Goal: Transaction & Acquisition: Purchase product/service

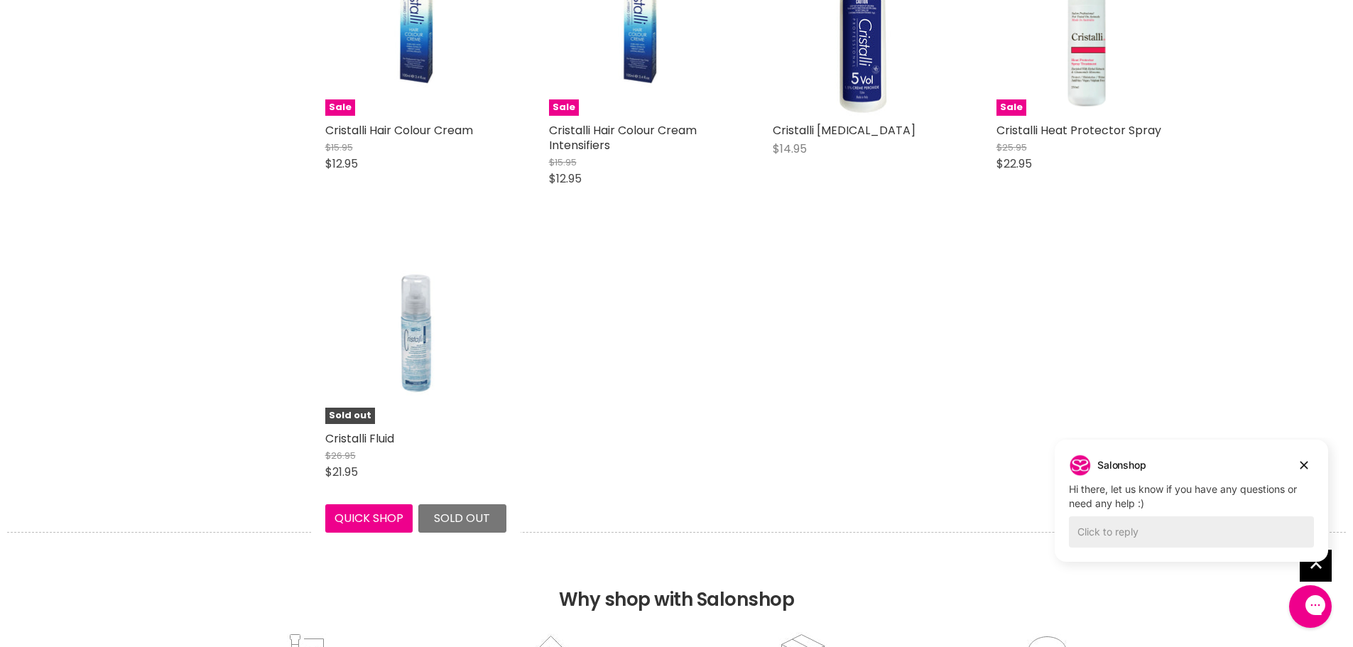
click at [420, 320] on img "Main content" at bounding box center [415, 333] width 121 height 181
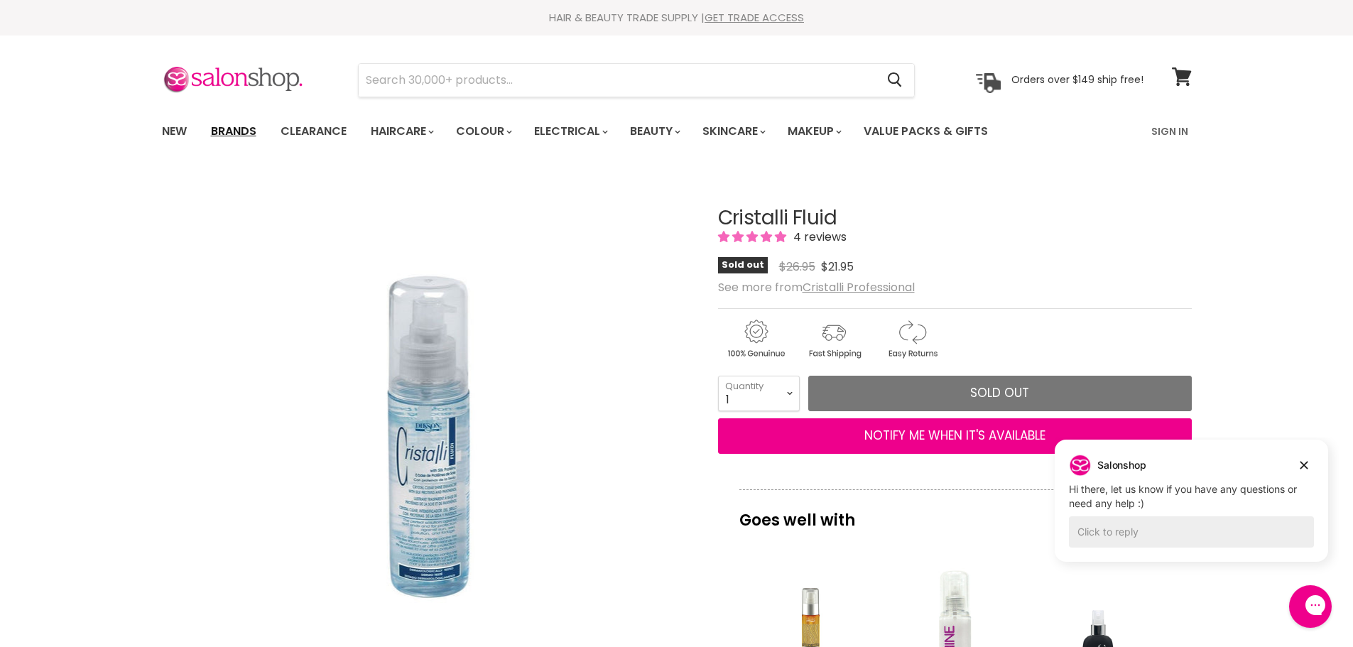
click at [240, 126] on link "Brands" at bounding box center [233, 132] width 67 height 30
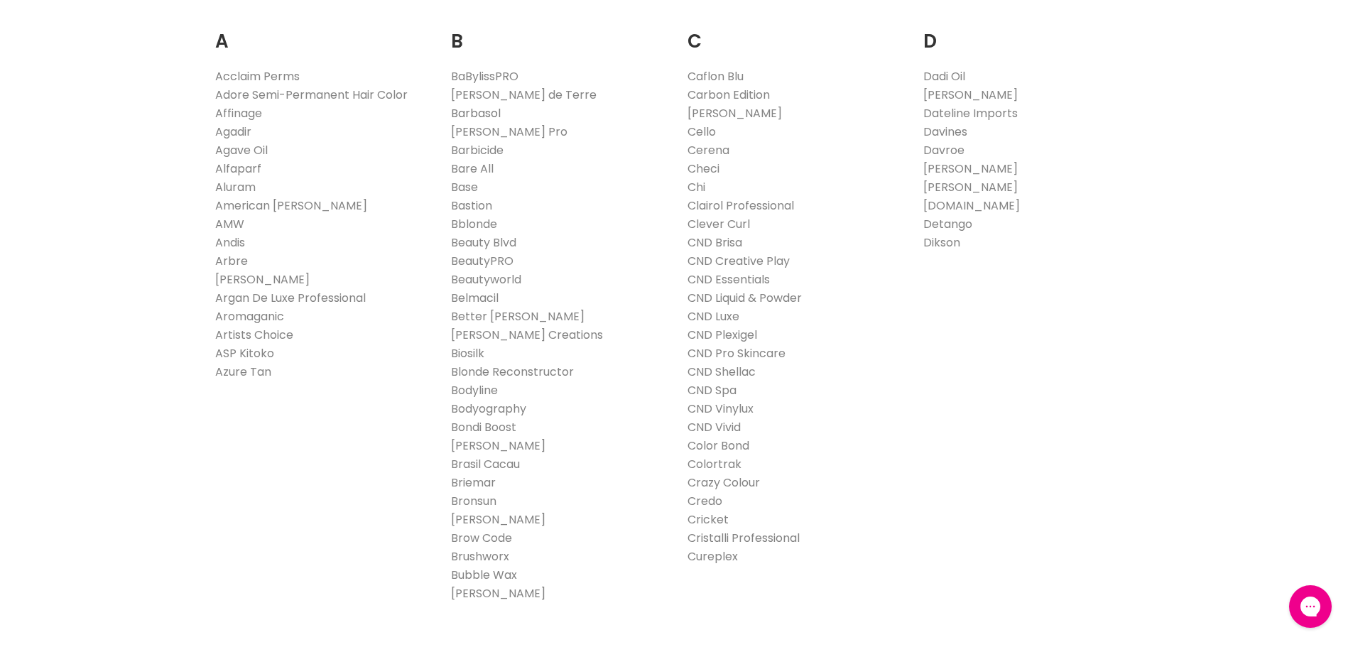
scroll to position [355, 0]
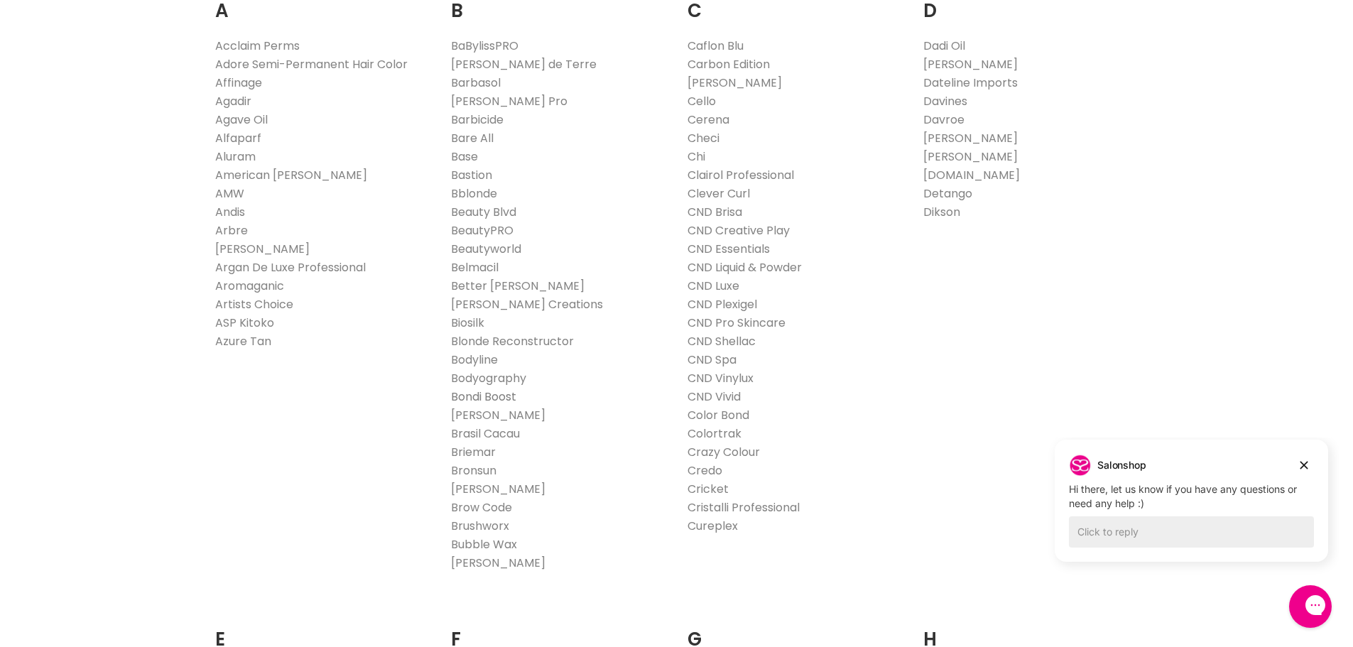
click at [512, 394] on link "Bondi Boost" at bounding box center [483, 397] width 65 height 16
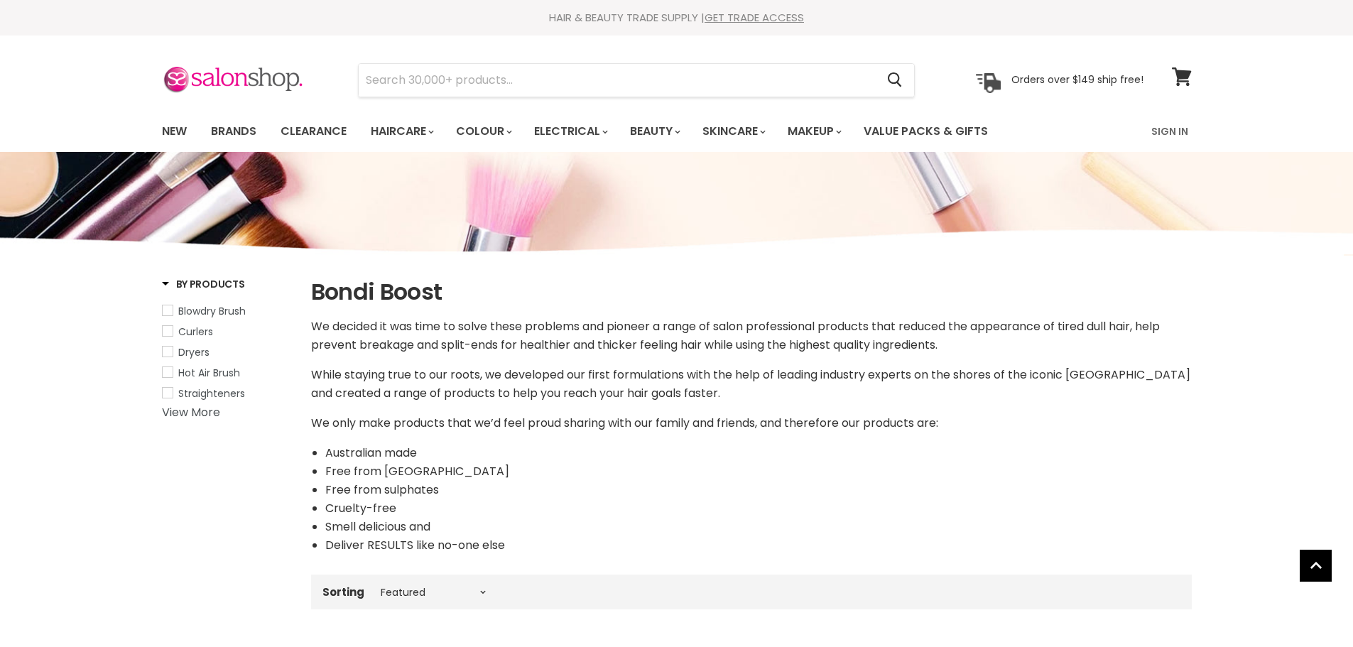
select select "manual"
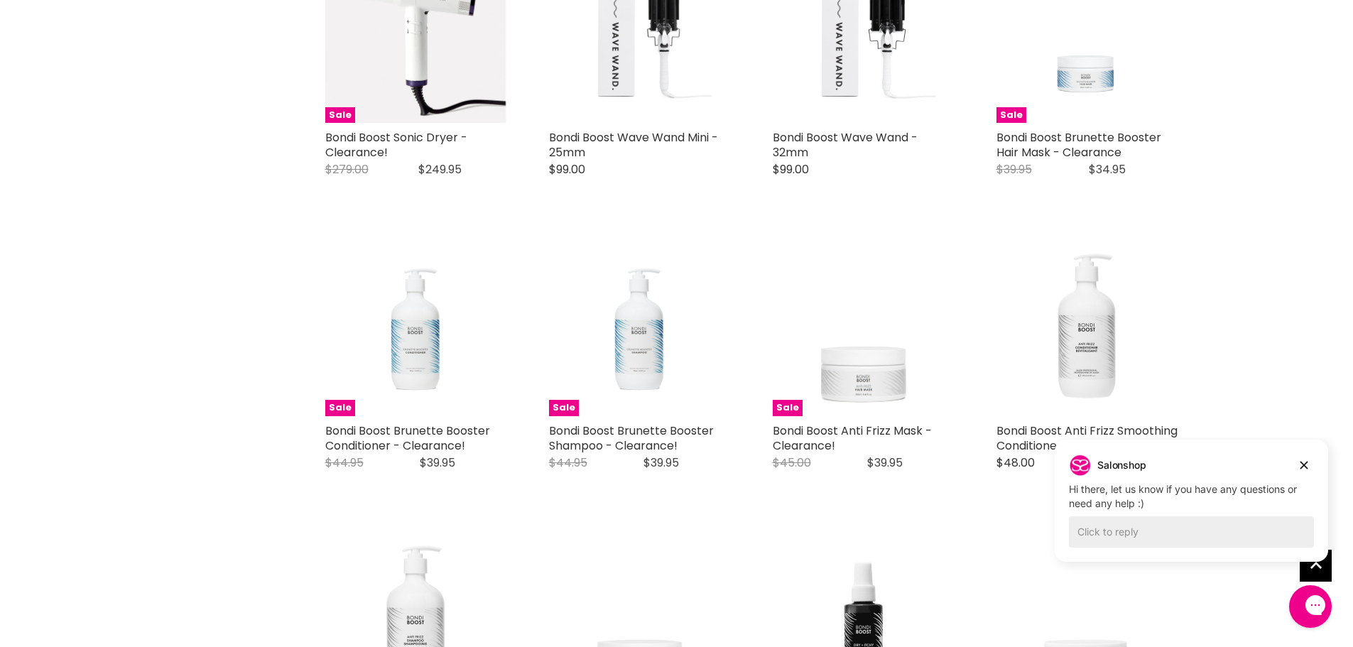
scroll to position [3410, 0]
